Goal: Transaction & Acquisition: Purchase product/service

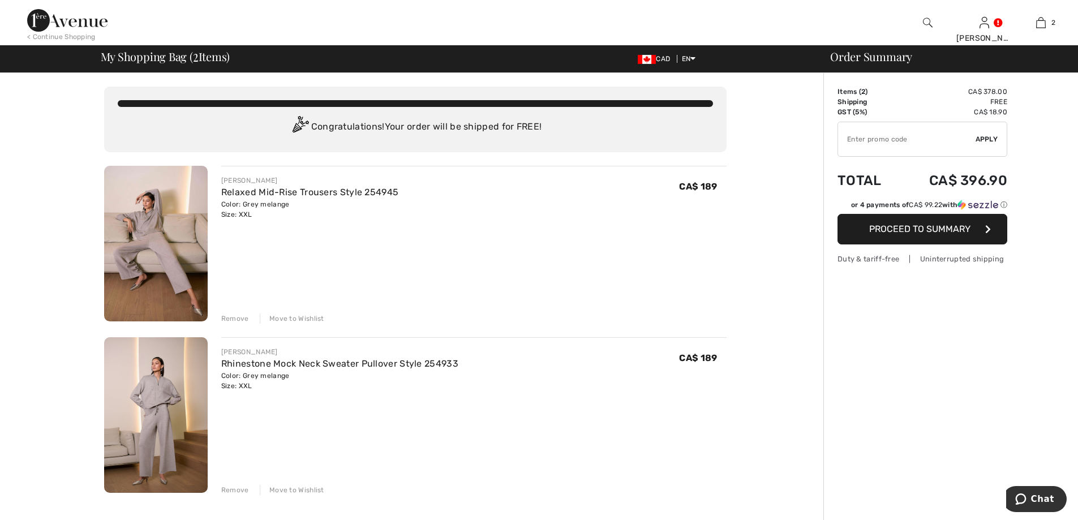
click at [920, 227] on span "Proceed to Summary" at bounding box center [919, 228] width 101 height 11
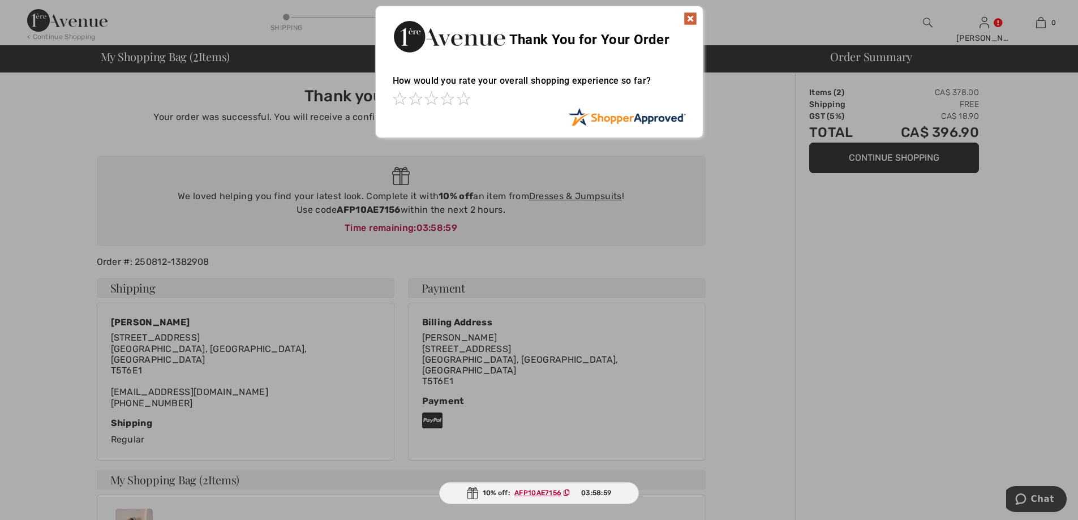
click at [694, 17] on img at bounding box center [690, 19] width 14 height 14
